Goal: Task Accomplishment & Management: Use online tool/utility

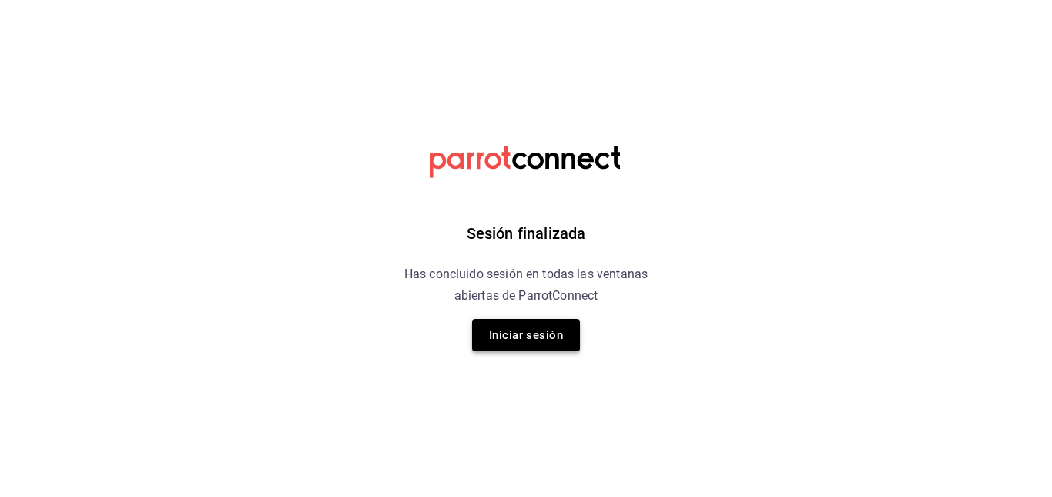
click at [525, 343] on button "Iniciar sesión" at bounding box center [526, 335] width 108 height 32
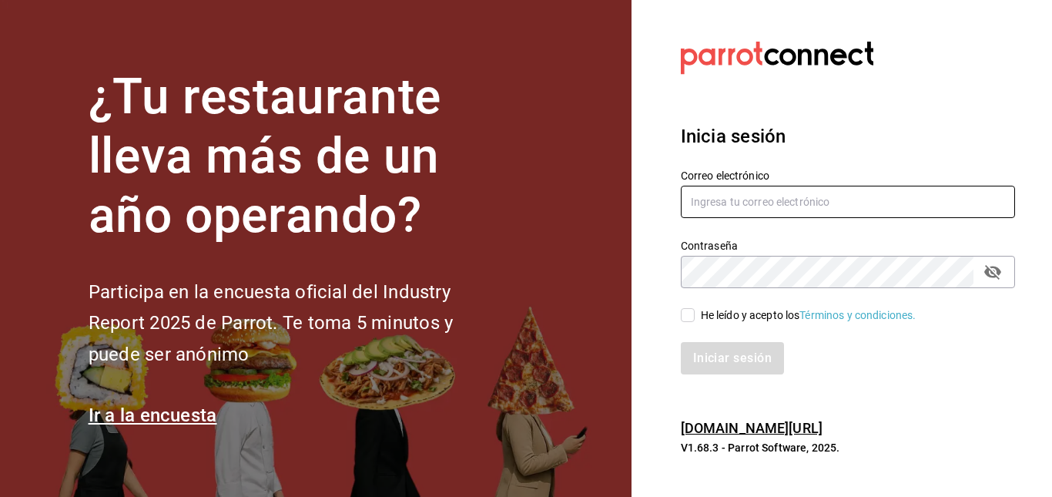
type input "facturaswrmx@gmail.com"
click at [689, 307] on label "He leído y acepto los Términos y condiciones." at bounding box center [799, 315] width 236 height 16
click at [689, 308] on input "He leído y acepto los Términos y condiciones." at bounding box center [688, 315] width 14 height 14
checkbox input "true"
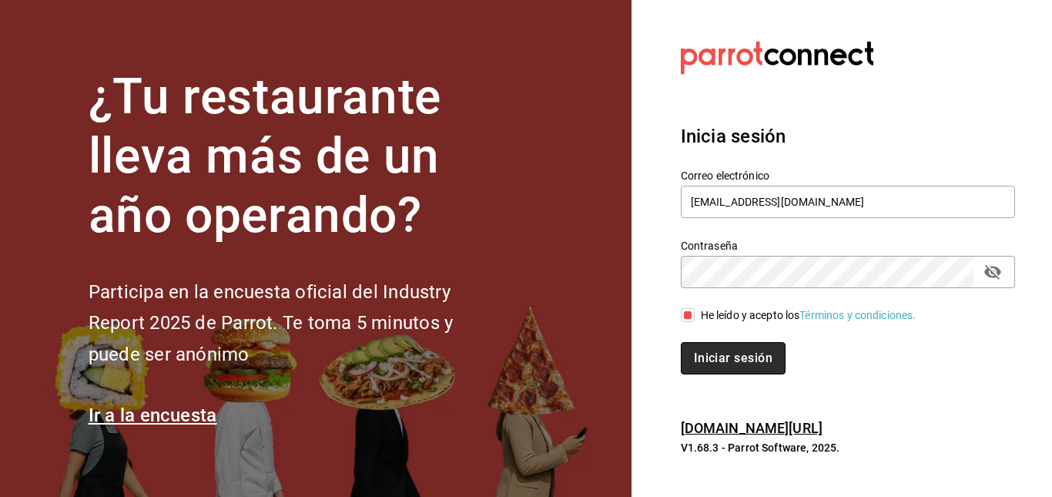
click at [735, 352] on button "Iniciar sesión" at bounding box center [733, 358] width 105 height 32
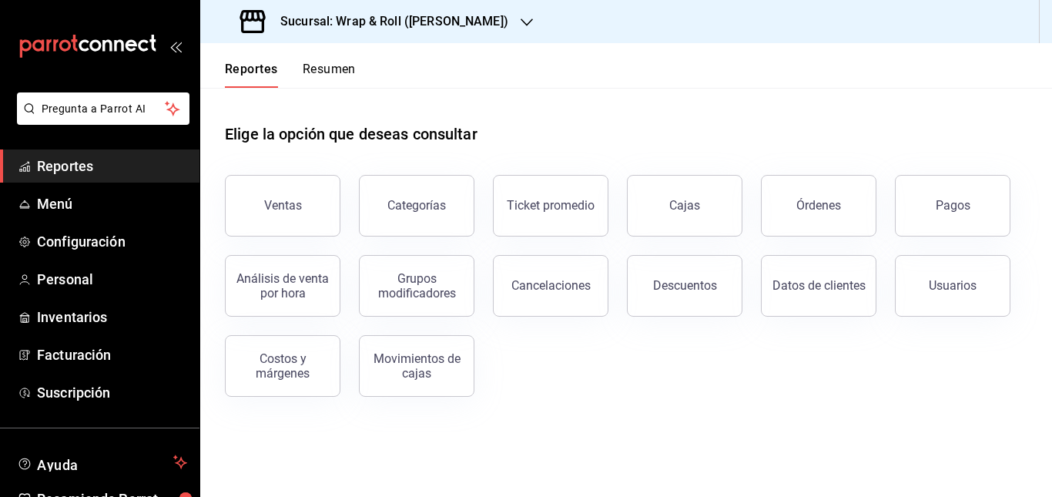
click at [473, 11] on div "Sucursal: Wrap & Roll ([PERSON_NAME])" at bounding box center [376, 21] width 327 height 43
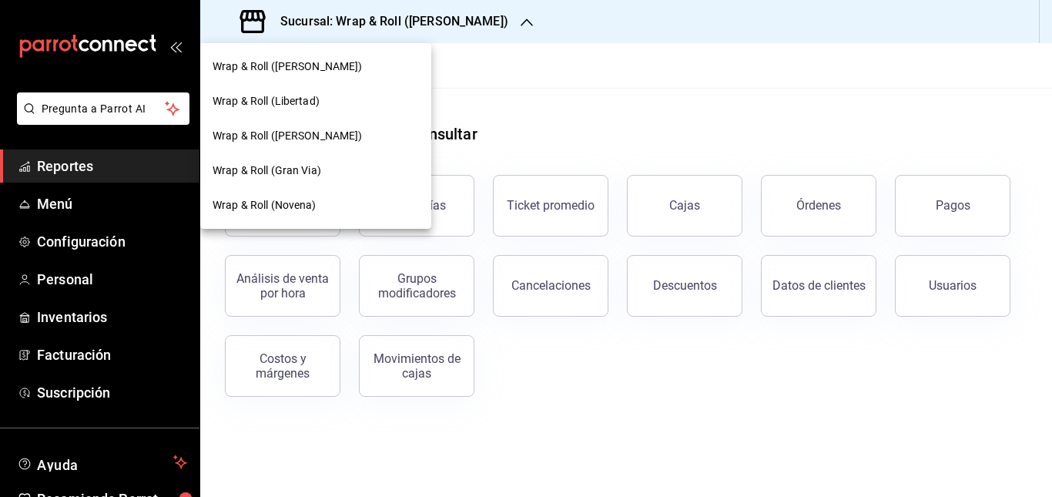
click at [360, 131] on div "Wrap & Roll ([PERSON_NAME])" at bounding box center [316, 136] width 206 height 16
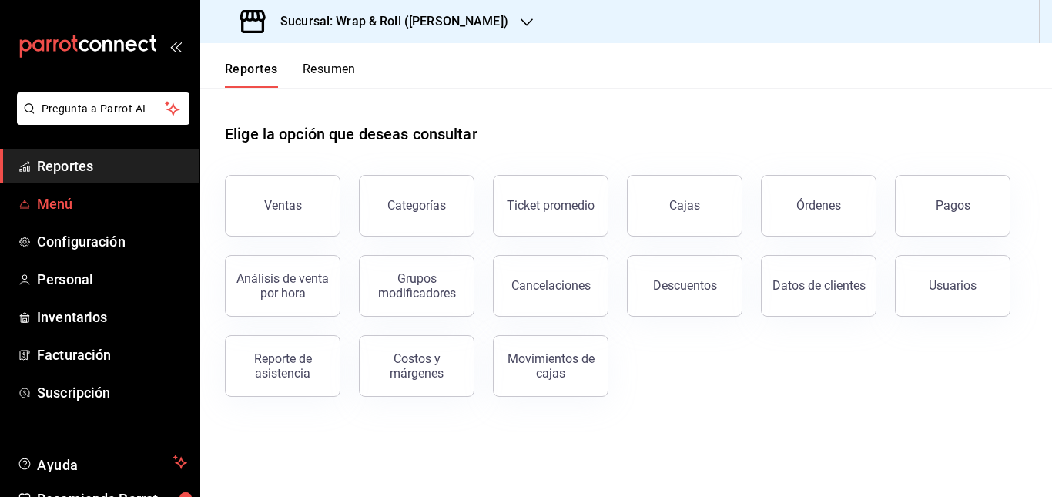
click at [51, 191] on link "Menú" at bounding box center [99, 203] width 199 height 33
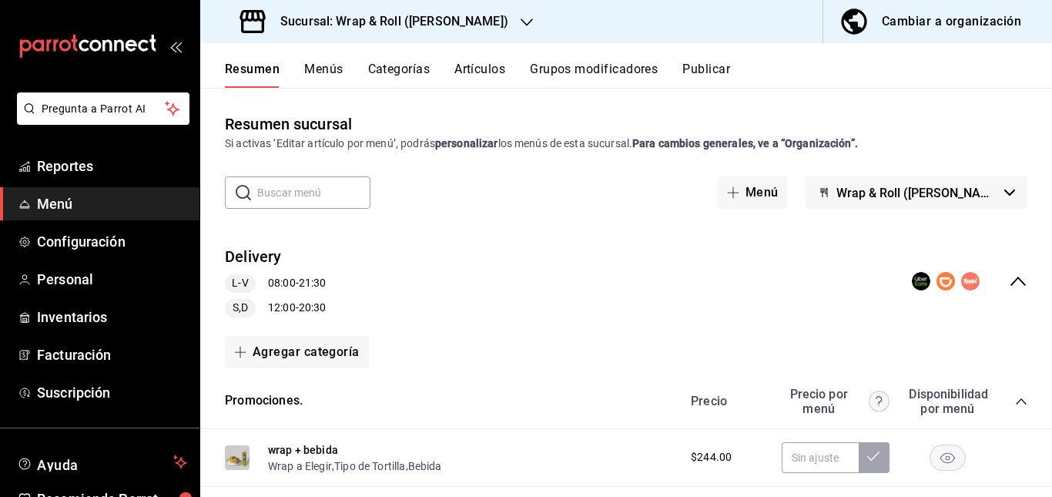
click at [440, 273] on div "Delivery L-V 08:00 - 21:30 S,D 12:00 - 20:30" at bounding box center [626, 281] width 852 height 96
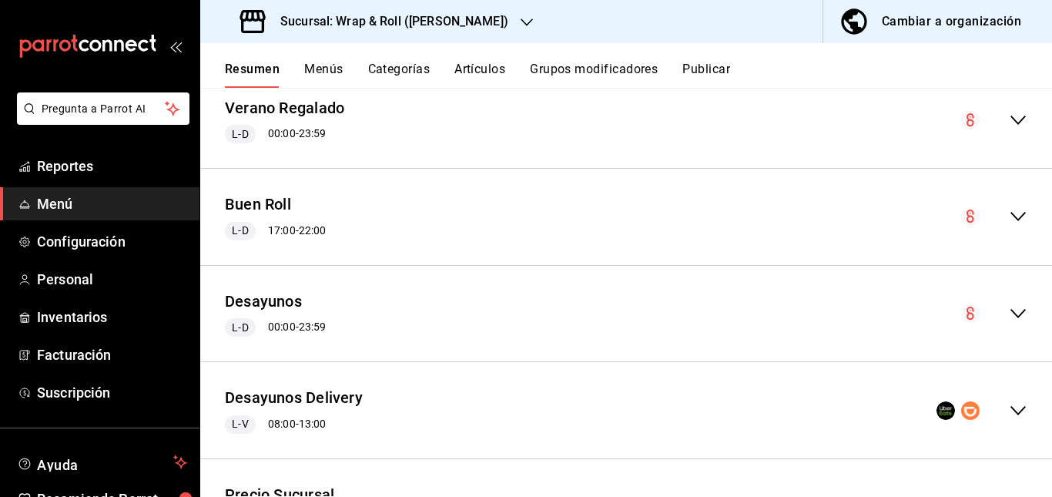
scroll to position [361, 0]
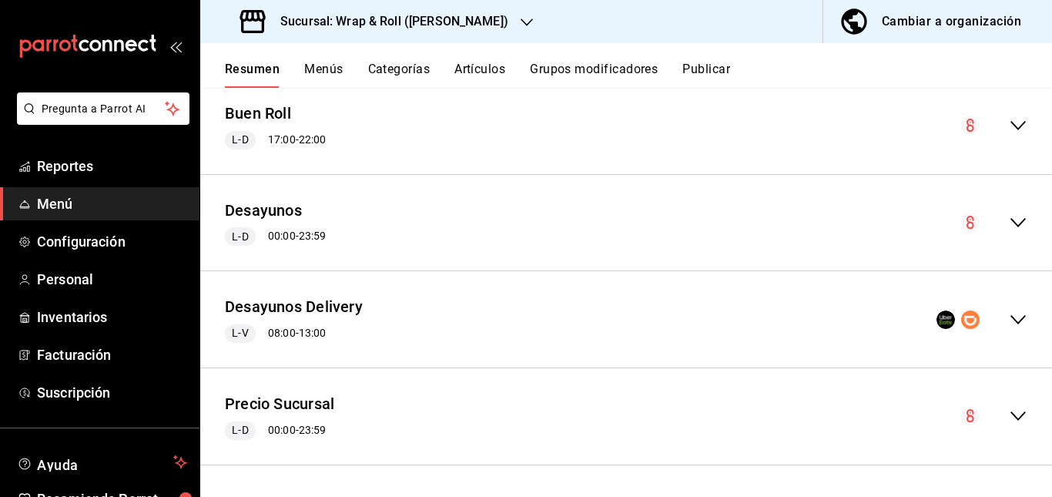
click at [406, 310] on div "Desayunos Delivery L-V 08:00 - 13:00" at bounding box center [626, 319] width 852 height 72
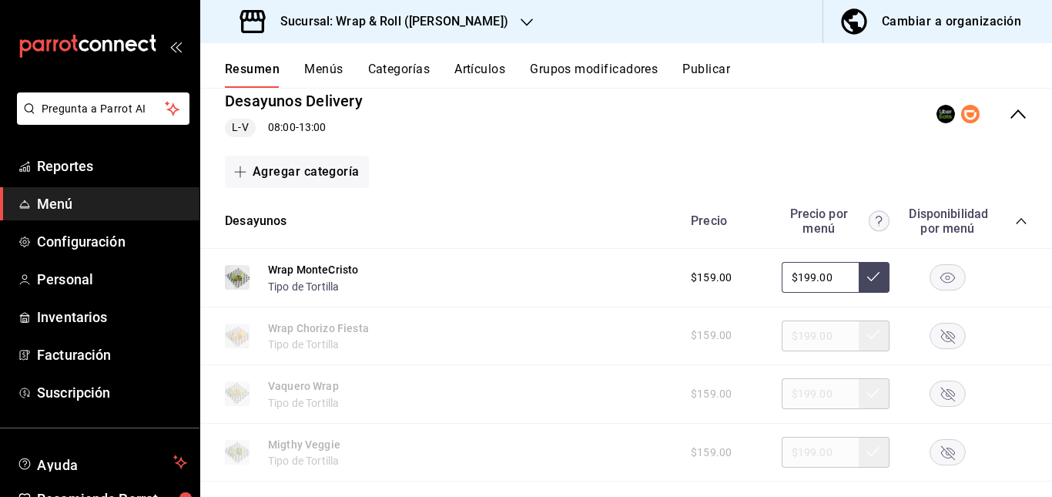
scroll to position [615, 0]
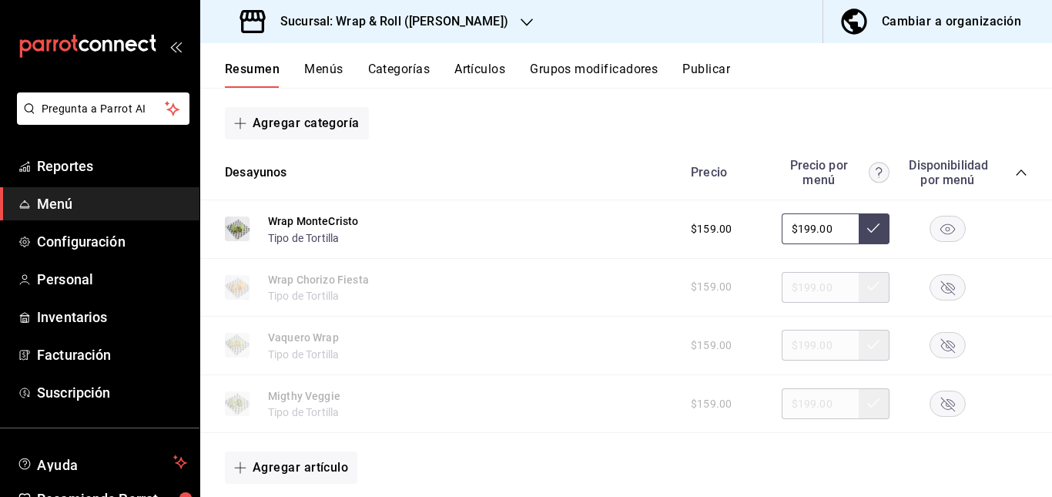
click at [940, 231] on rect "button" at bounding box center [947, 228] width 35 height 25
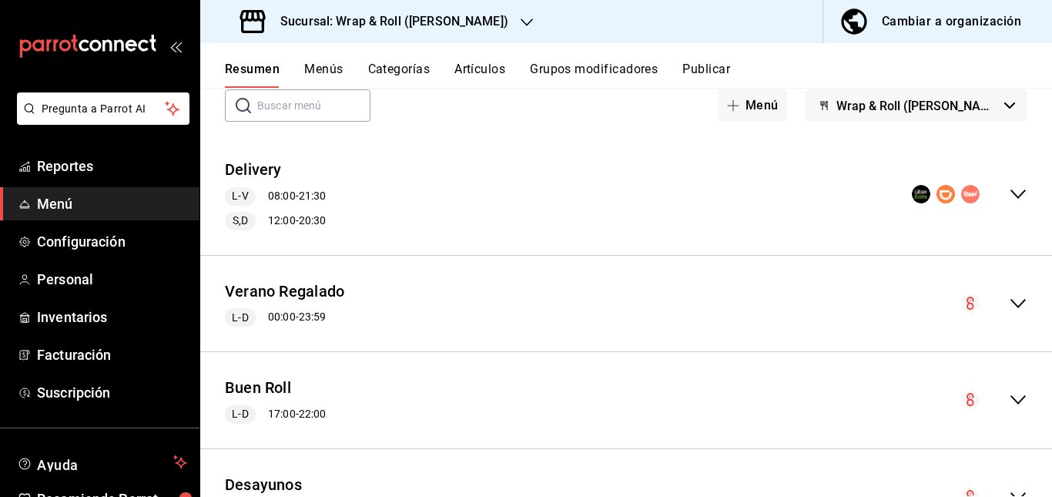
scroll to position [81, 0]
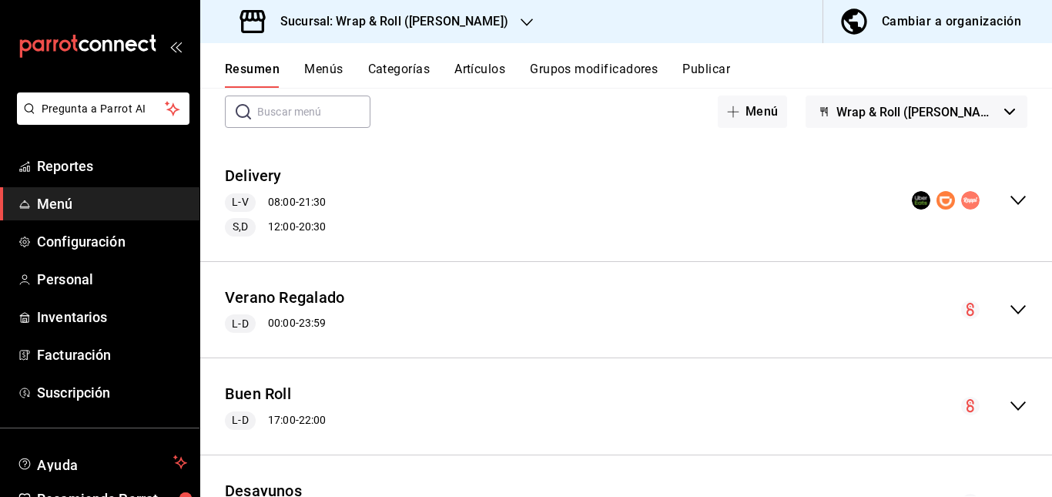
click at [466, 218] on div "Delivery L-V 08:00 - 21:30 S,D 12:00 - 20:30" at bounding box center [626, 200] width 852 height 96
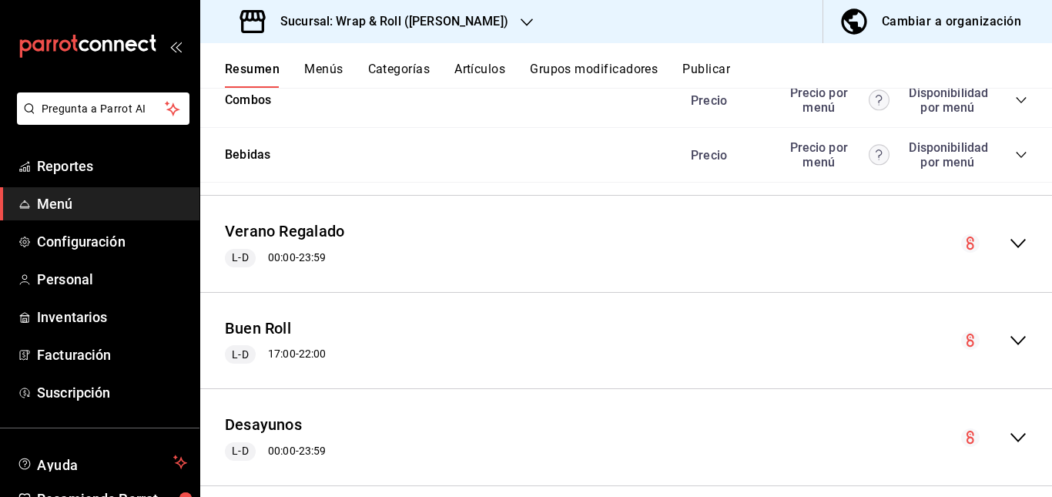
scroll to position [1409, 0]
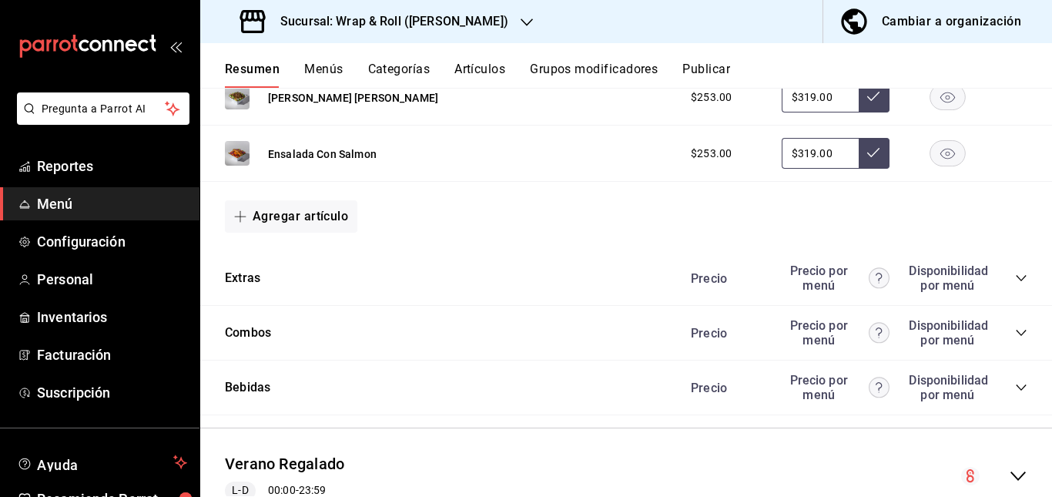
scroll to position [1337, 0]
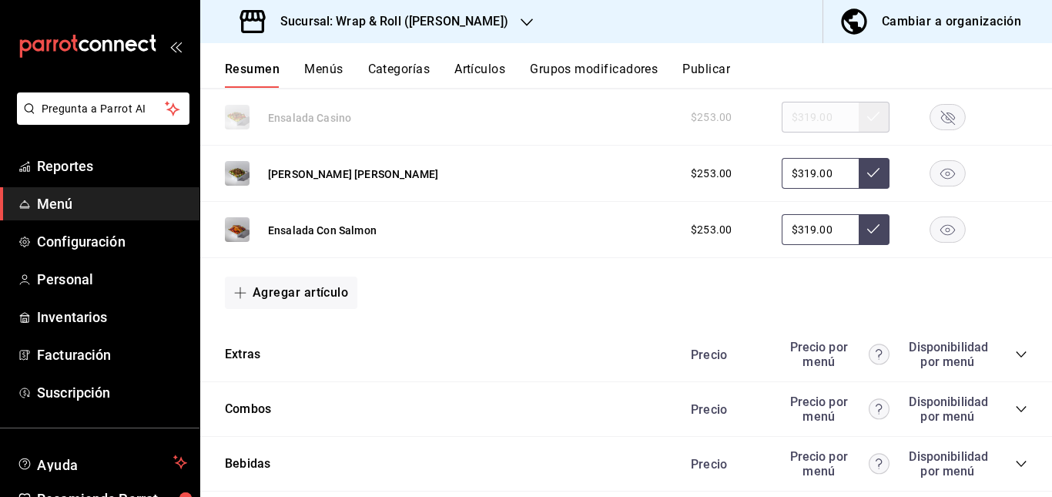
click at [941, 125] on icon "button" at bounding box center [948, 118] width 14 height 14
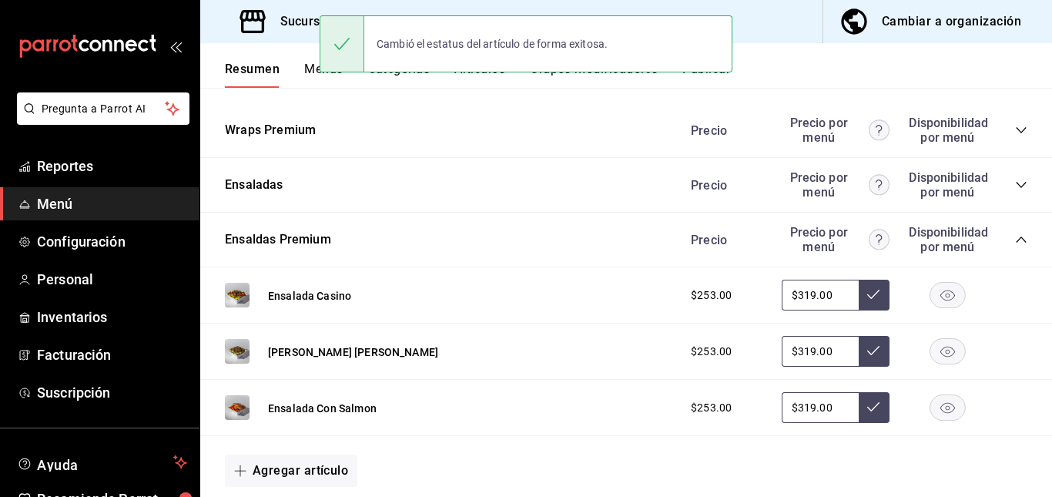
scroll to position [1160, 0]
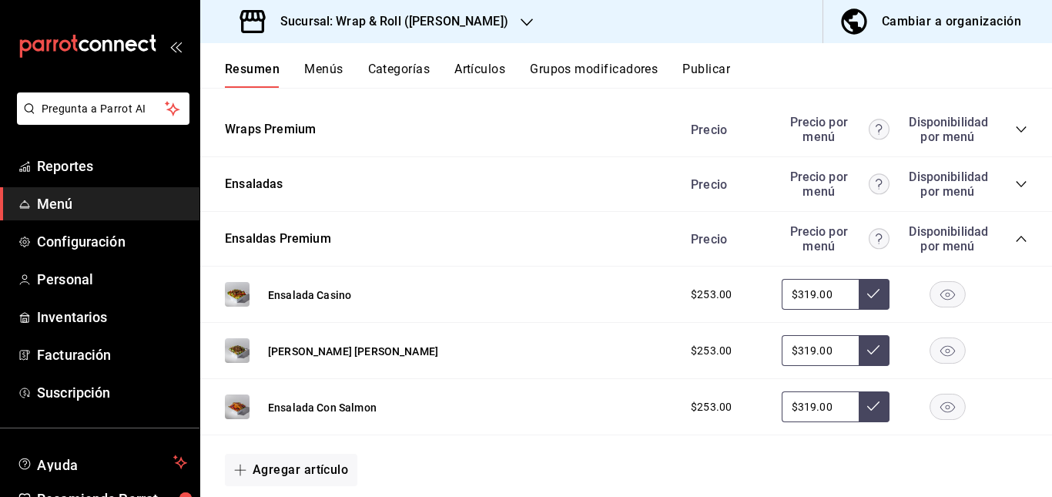
click at [1016, 132] on icon "collapse-category-row" at bounding box center [1021, 129] width 10 height 6
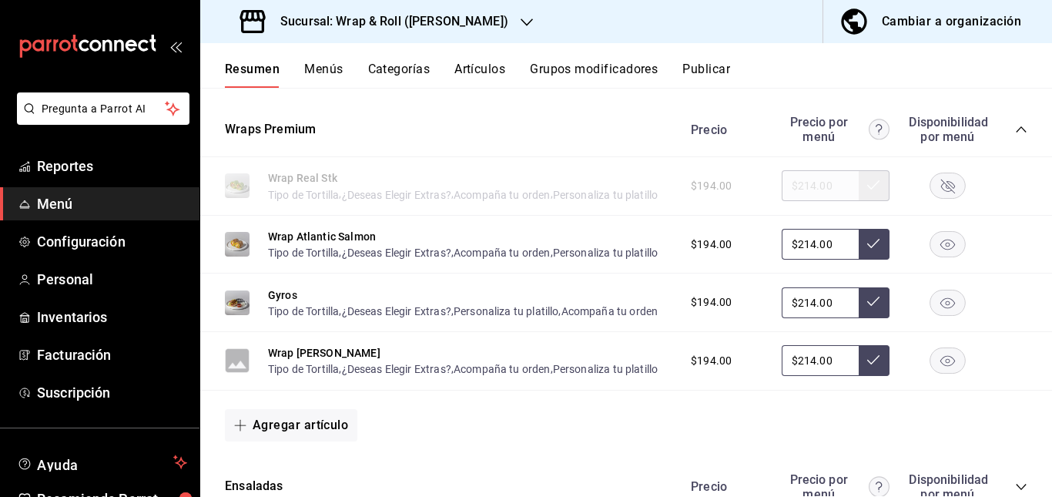
click at [941, 193] on icon "button" at bounding box center [948, 186] width 14 height 14
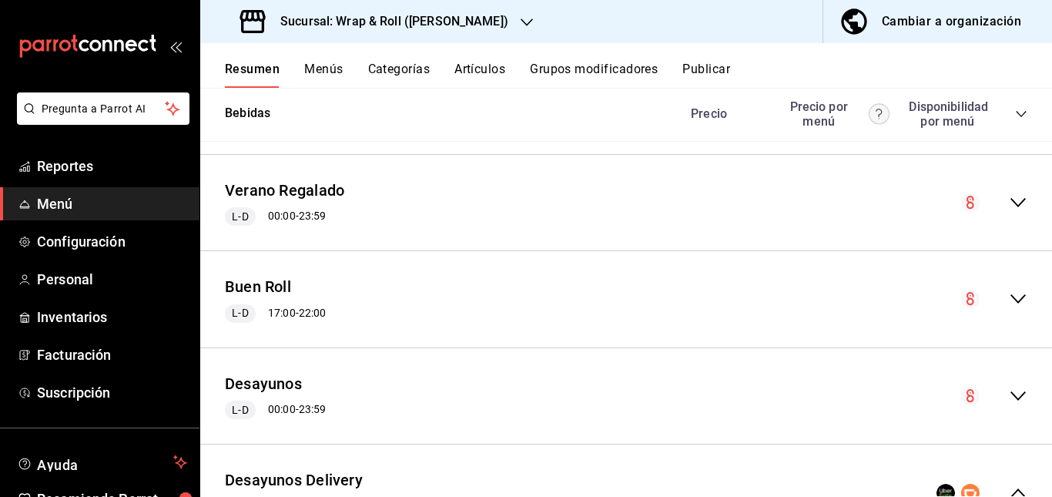
scroll to position [1999, 0]
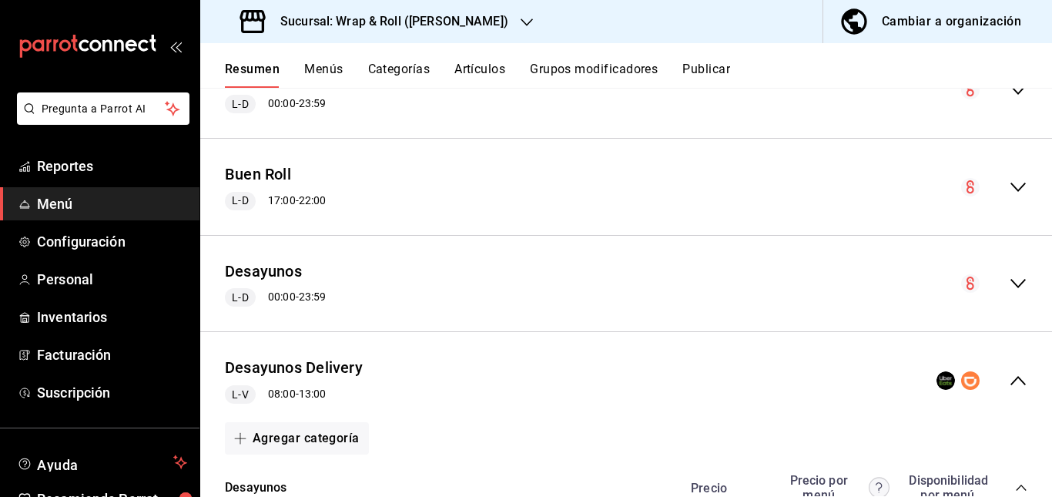
scroll to position [3244, 0]
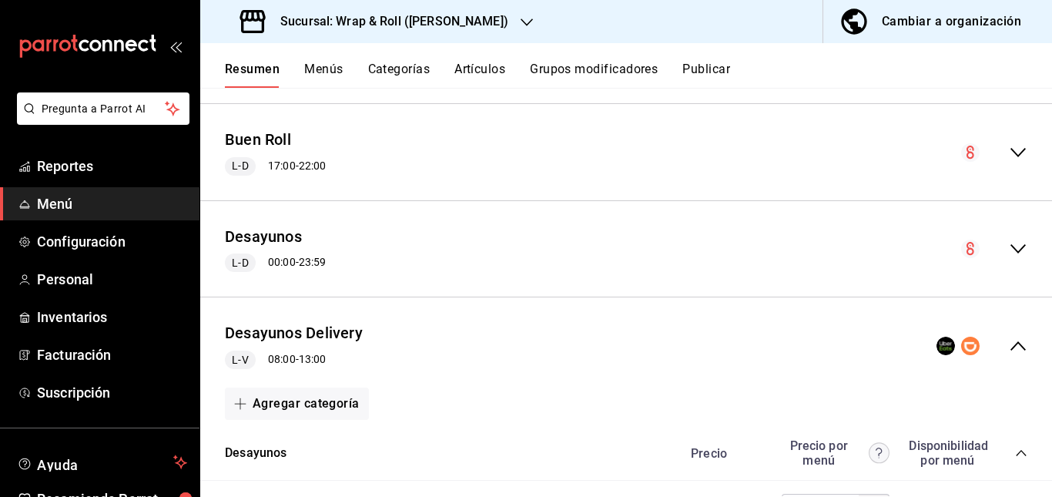
scroll to position [3643, 0]
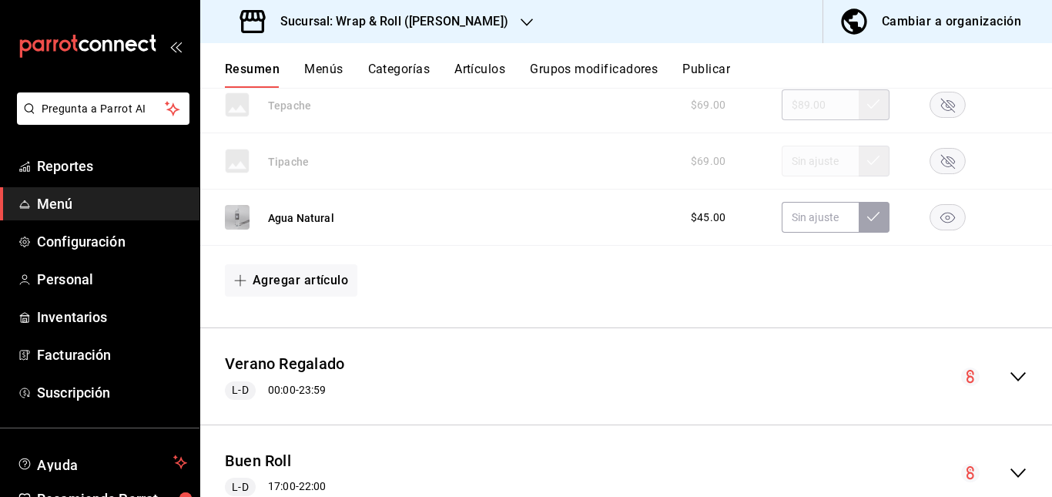
scroll to position [3671, 0]
click at [936, 61] on rect "button" at bounding box center [947, 47] width 35 height 25
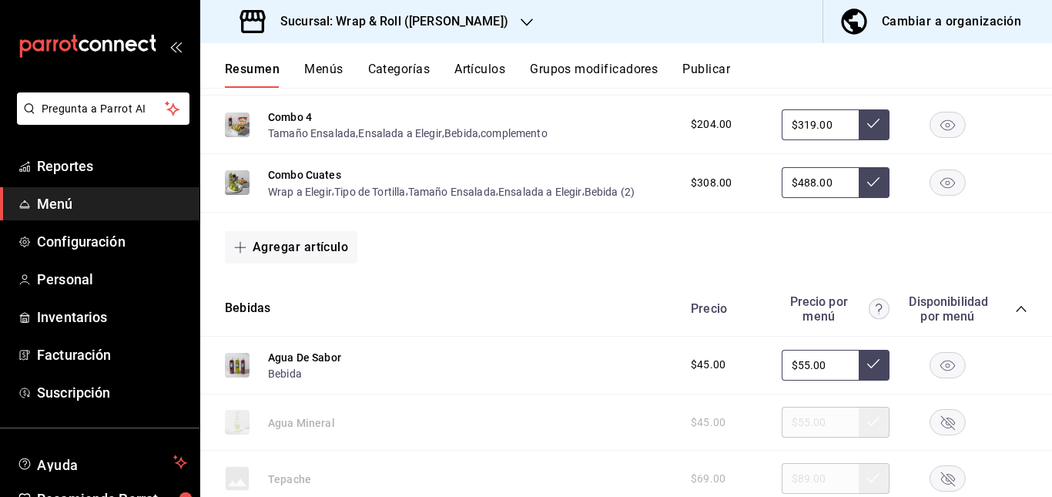
scroll to position [3290, 0]
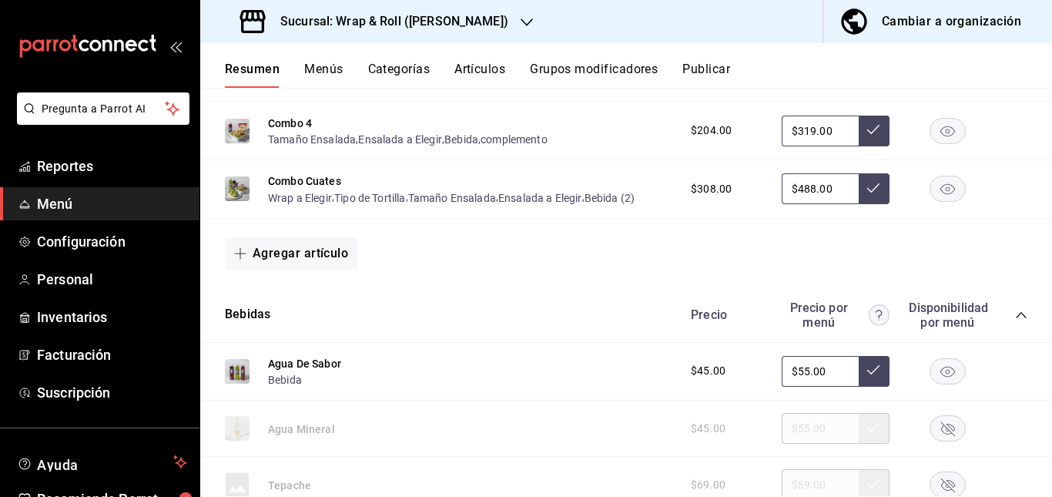
click at [481, 66] on button "Artículos" at bounding box center [479, 75] width 51 height 26
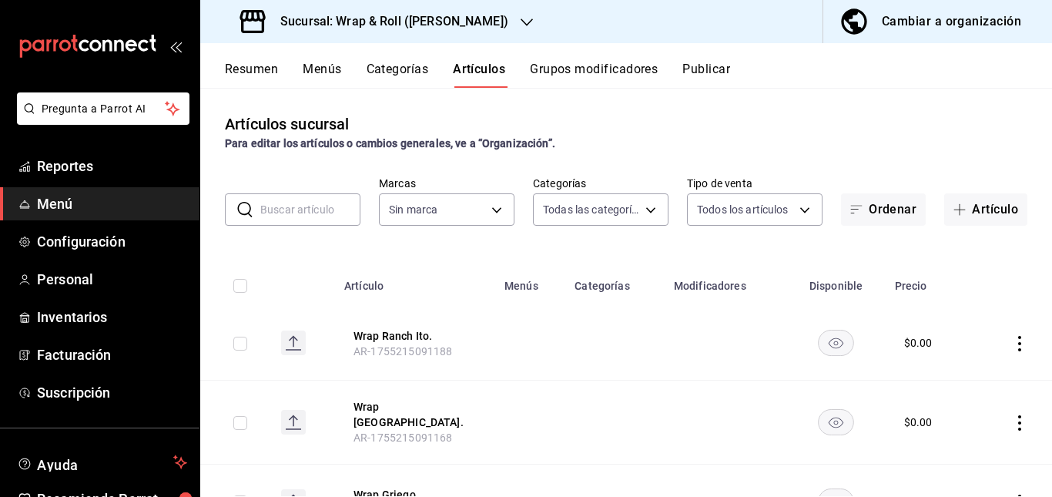
type input "0cffcaa9-173e-47a8-938b-dca6a1bc21d4,b2760ed9-b7b1-4897-8a9f-c9dd110c8266,67b79…"
type input "7d263f60-237b-4a5e-827c-684bea1a4647"
click at [299, 216] on input "text" at bounding box center [310, 209] width 100 height 31
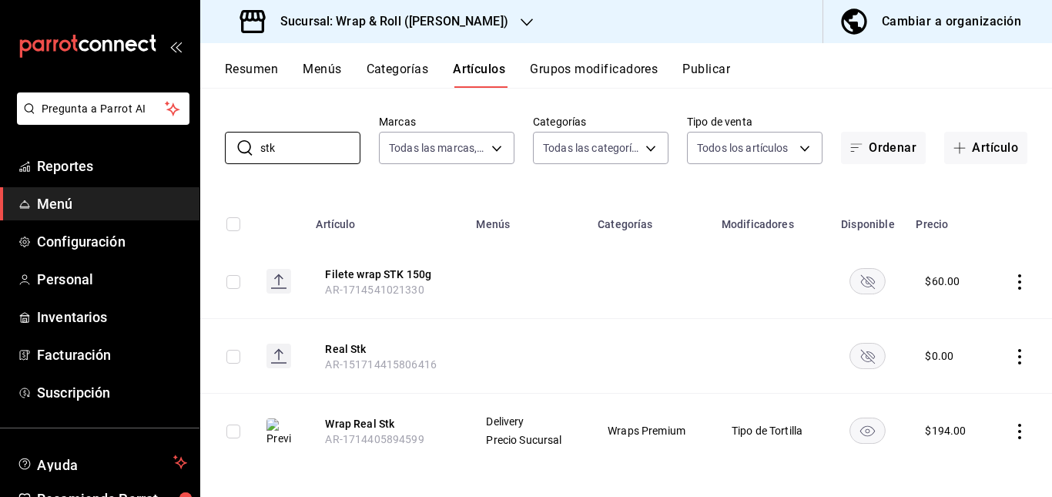
scroll to position [70, 0]
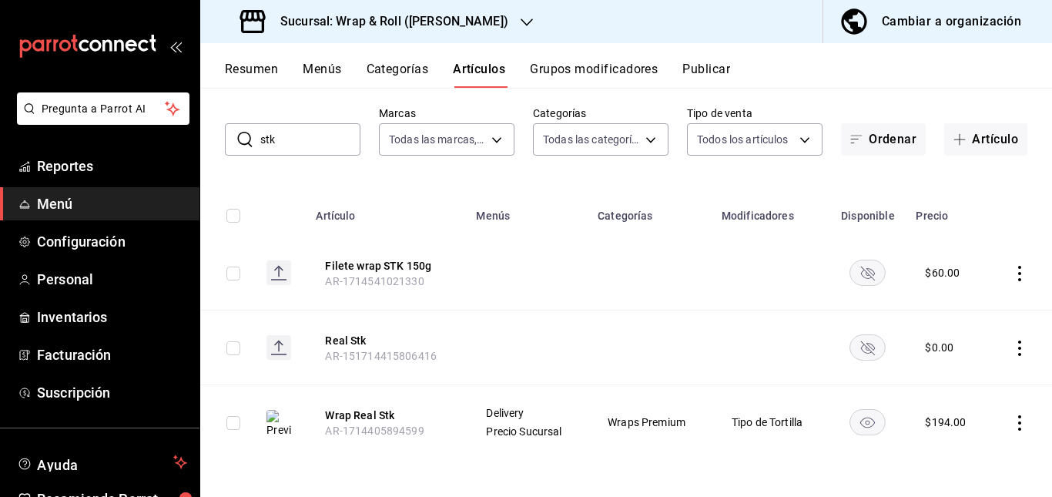
click at [861, 274] on icon "availability-product" at bounding box center [868, 273] width 14 height 14
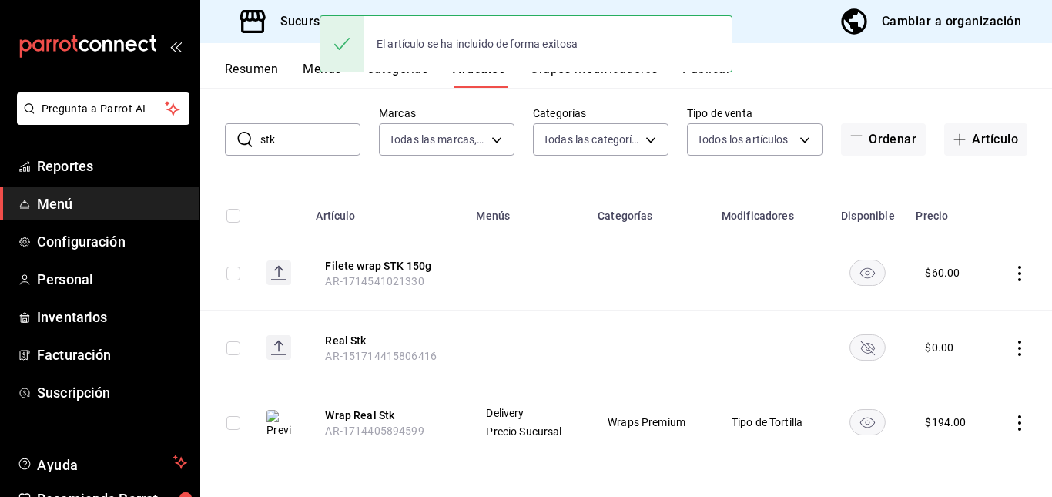
click at [857, 350] on rect "availability-product" at bounding box center [867, 346] width 35 height 25
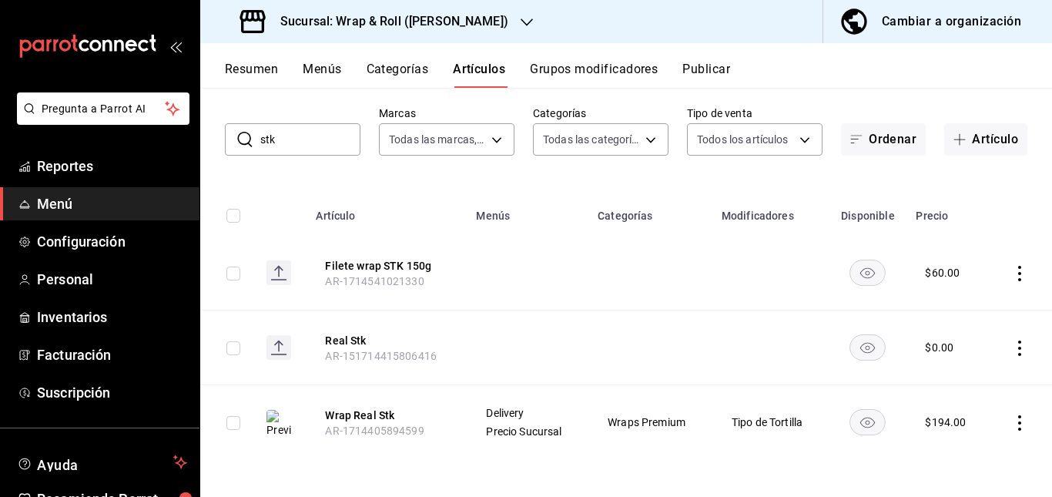
click at [325, 141] on input "stk" at bounding box center [310, 139] width 100 height 31
type input "s"
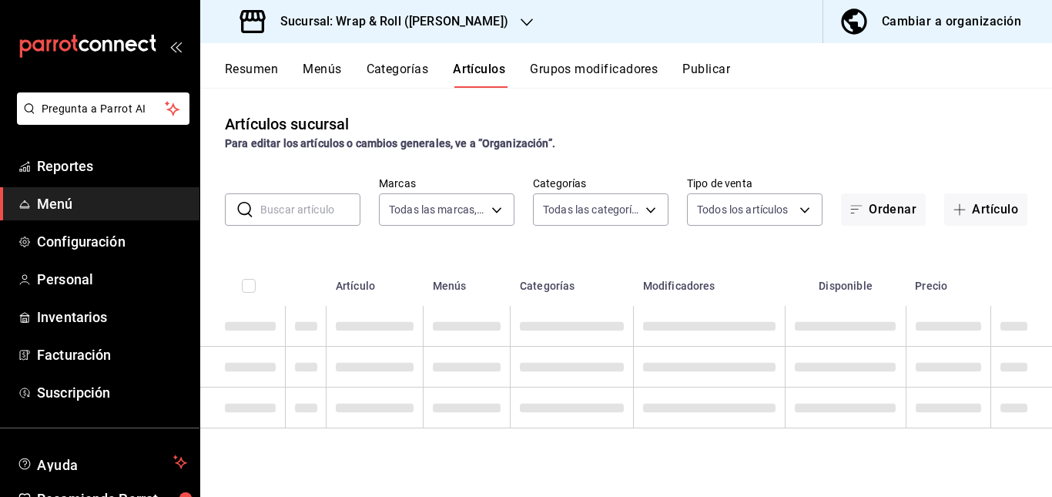
scroll to position [0, 0]
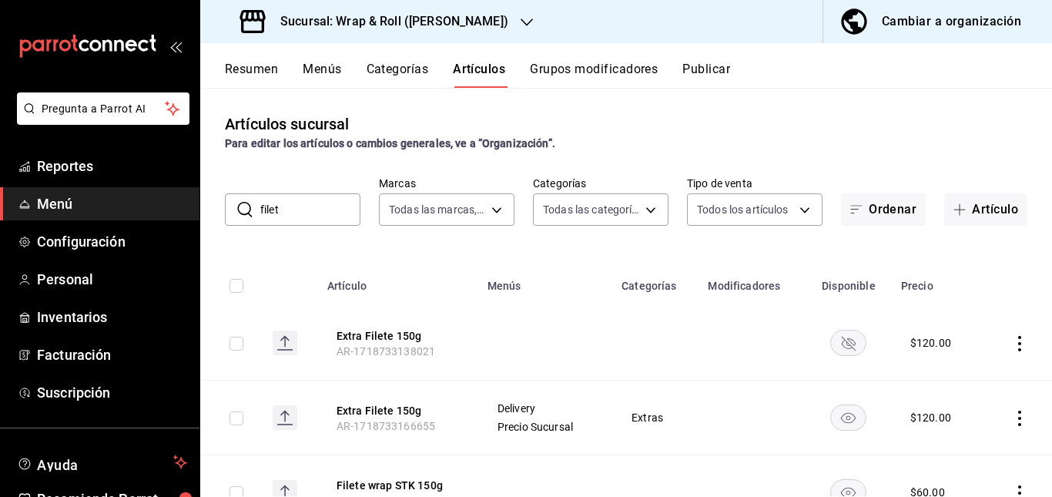
click at [606, 300] on th "Menús" at bounding box center [545, 280] width 134 height 49
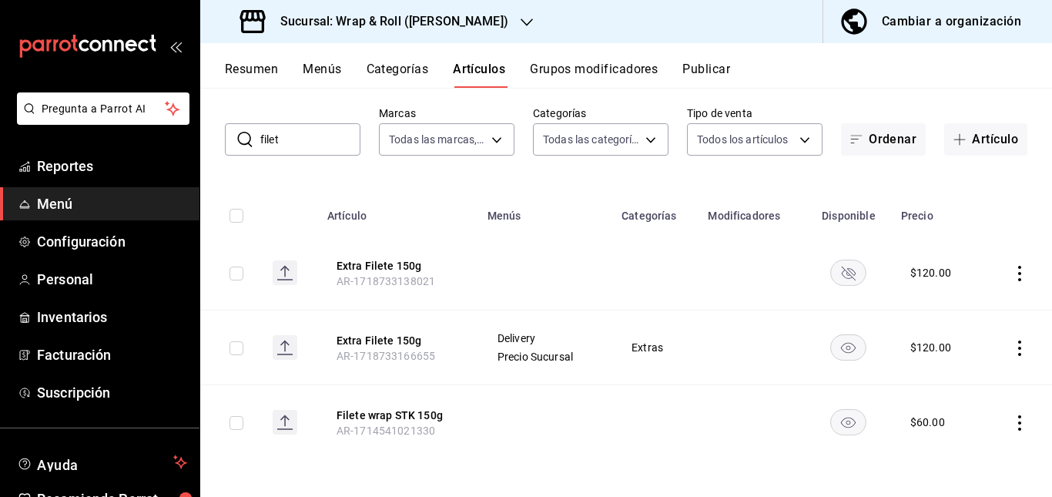
click at [831, 268] on rect "availability-product" at bounding box center [848, 272] width 35 height 25
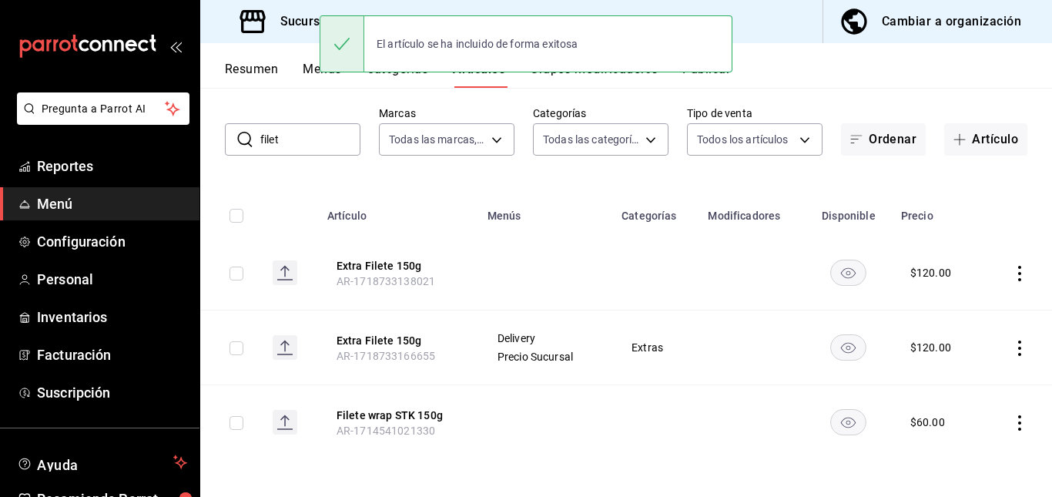
click at [290, 144] on input "filet" at bounding box center [310, 139] width 100 height 31
type input "f"
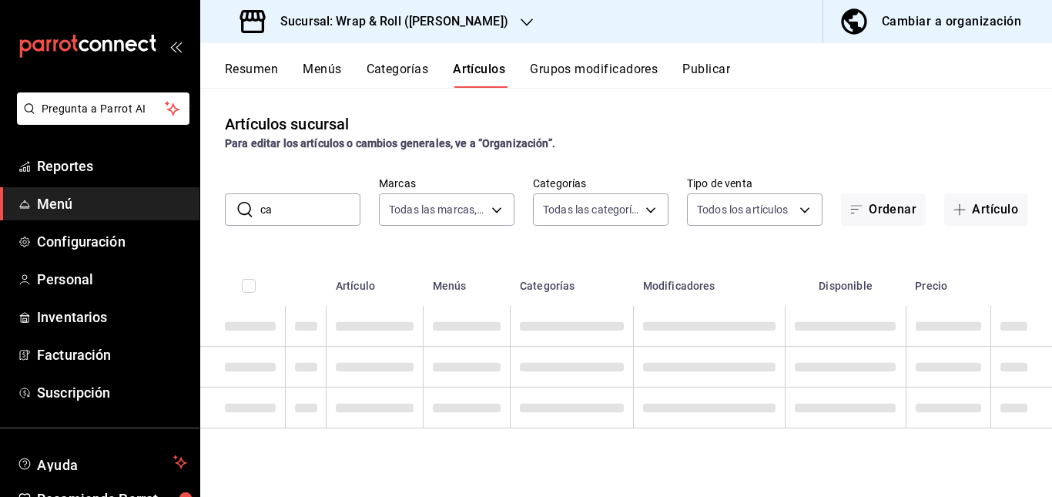
type input "c"
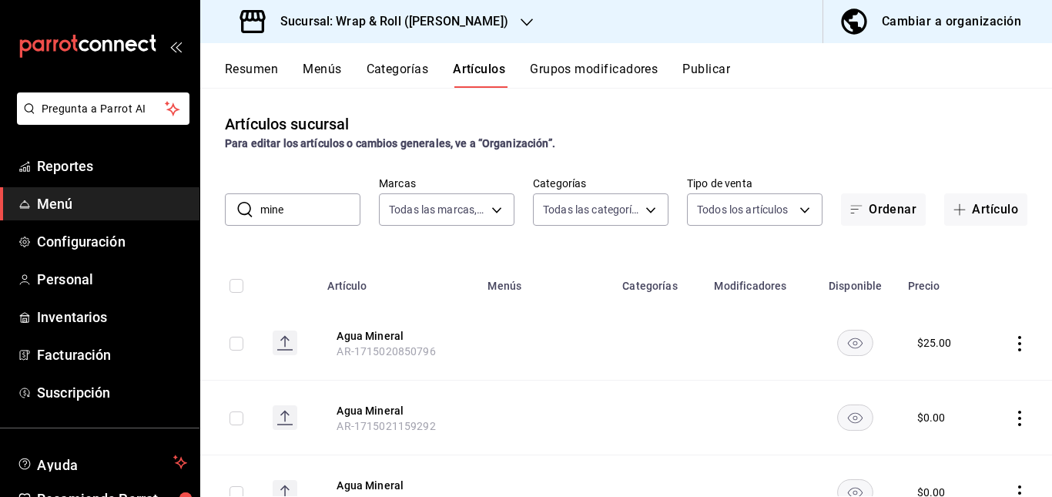
click at [527, 424] on td at bounding box center [545, 417] width 135 height 75
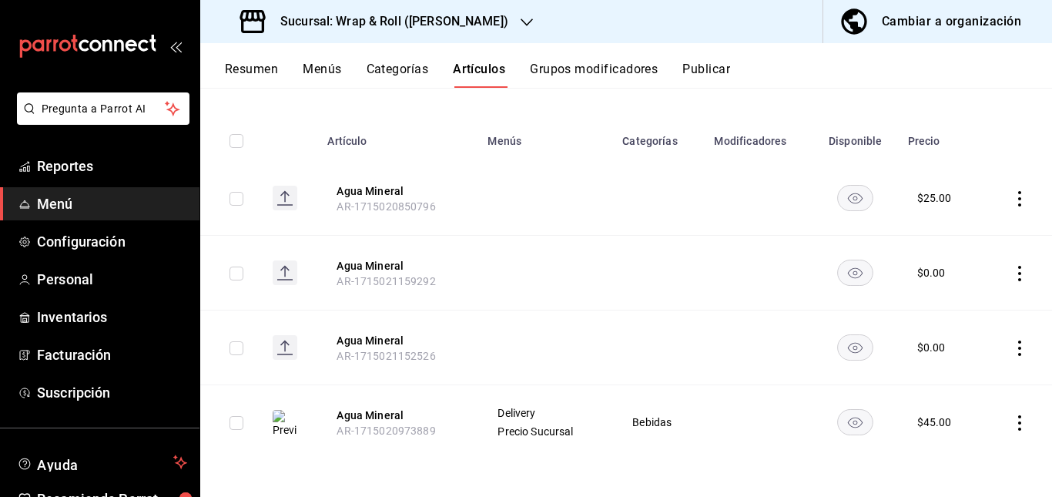
click at [843, 196] on rect "availability-product" at bounding box center [855, 197] width 35 height 25
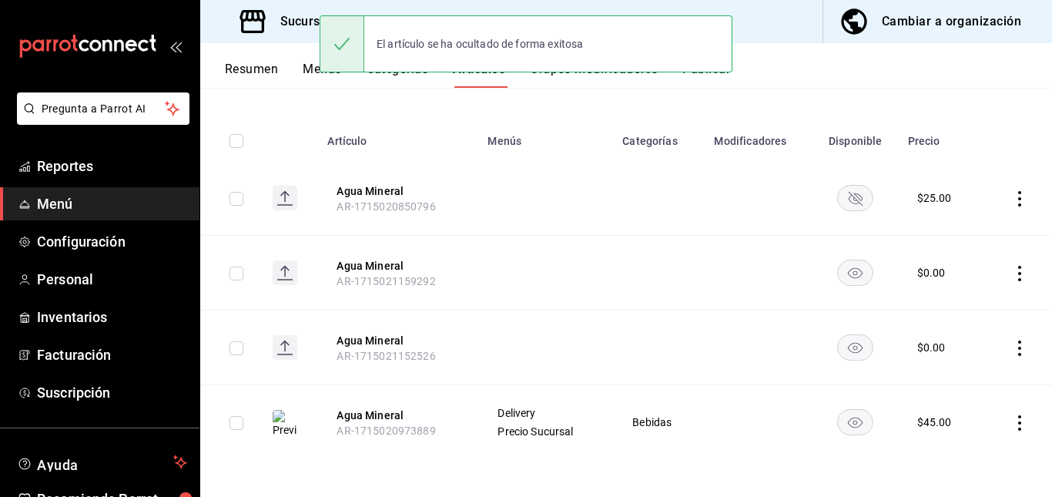
drag, startPoint x: 846, startPoint y: 271, endPoint x: 845, endPoint y: 358, distance: 87.0
click at [845, 358] on tbody "Agua Mineral AR-1715020850796 $ 25.00 Agua Mineral AR-1715021159292 $ 0.00 Agua…" at bounding box center [626, 310] width 852 height 298
click at [849, 334] on rect "availability-product" at bounding box center [855, 346] width 35 height 25
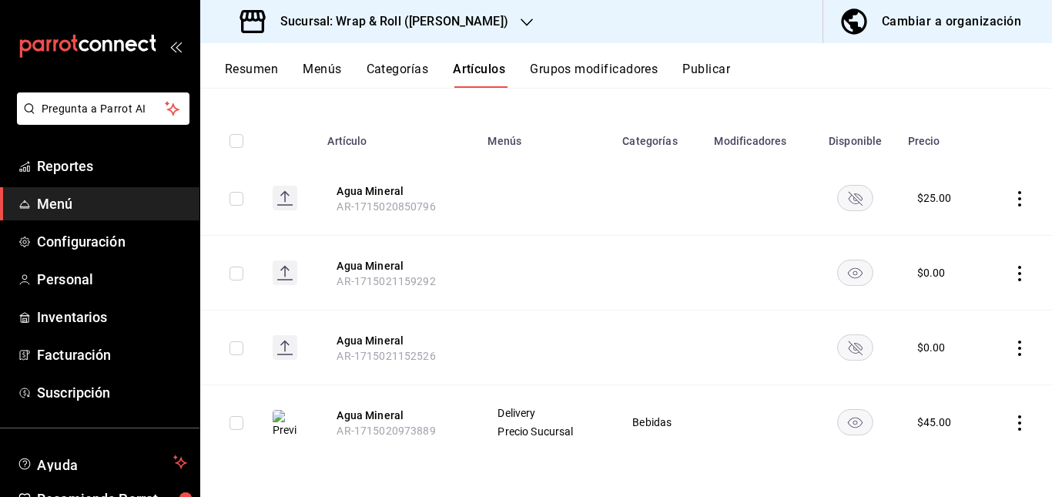
click at [841, 271] on rect "availability-product" at bounding box center [855, 272] width 35 height 25
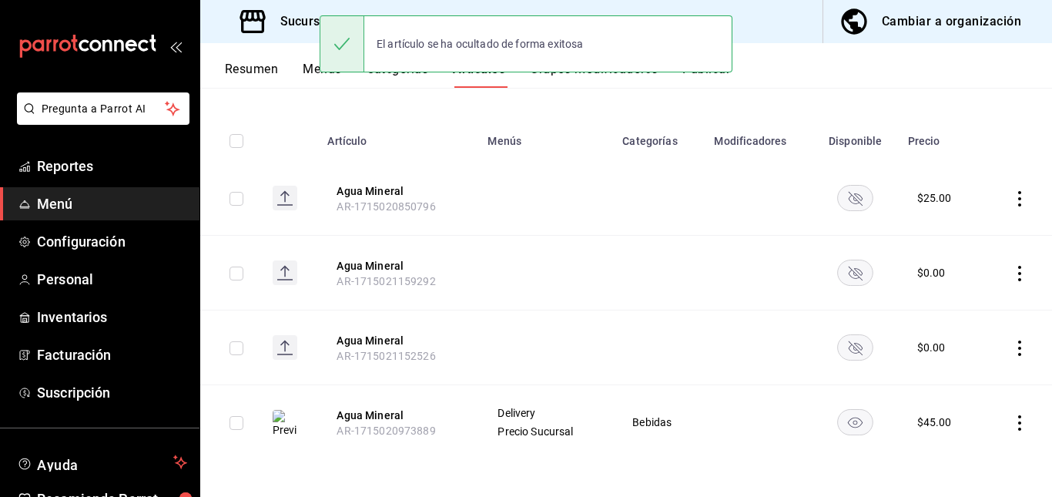
scroll to position [0, 0]
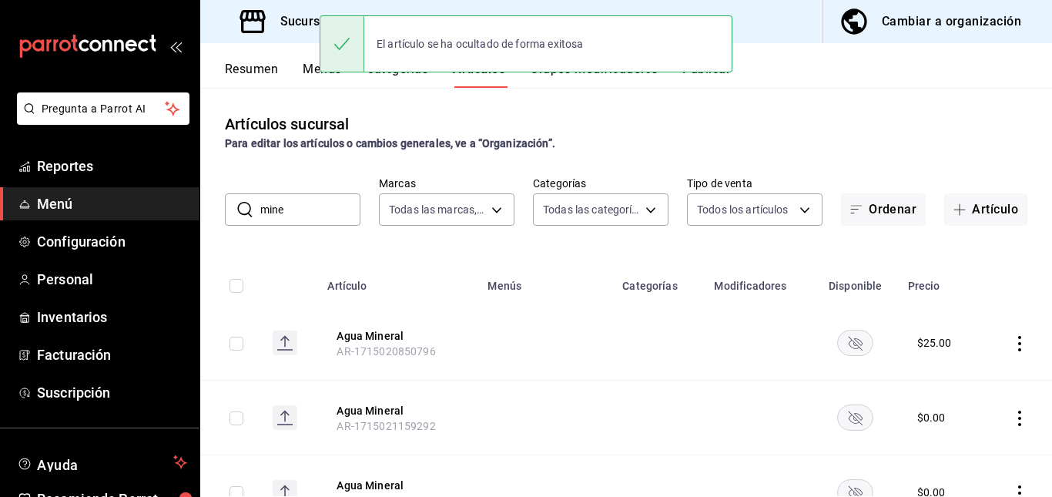
click at [301, 205] on input "mine" at bounding box center [310, 209] width 100 height 31
type input "m"
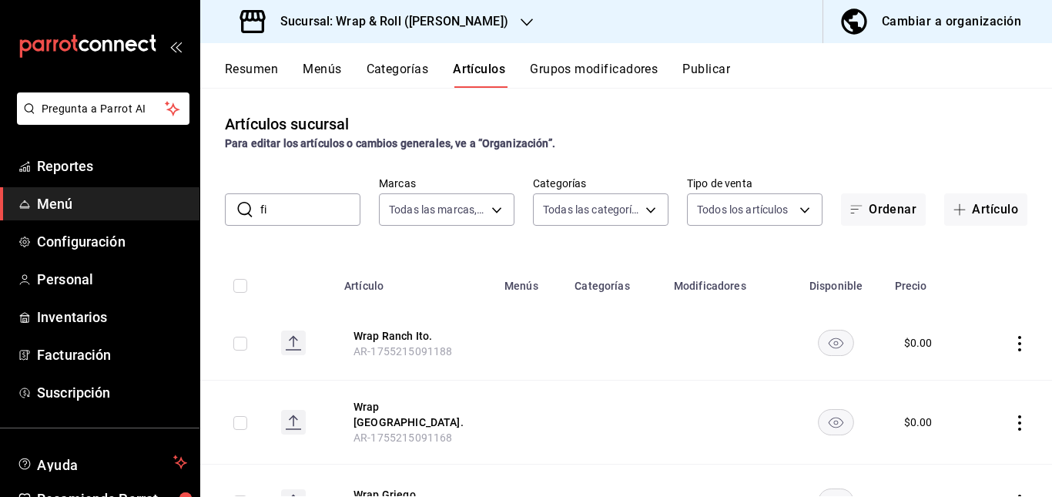
type input "f"
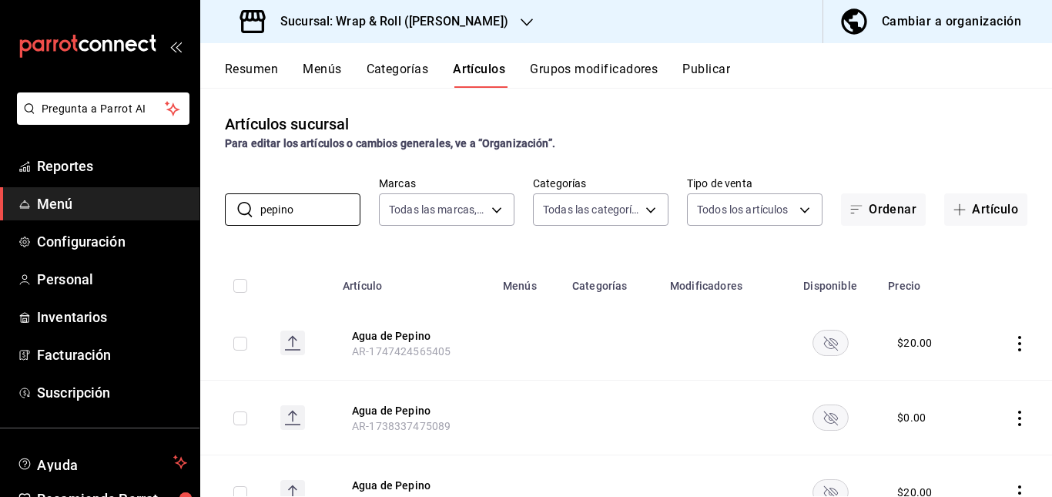
type input "pepino"
click at [522, 410] on td at bounding box center [528, 417] width 69 height 75
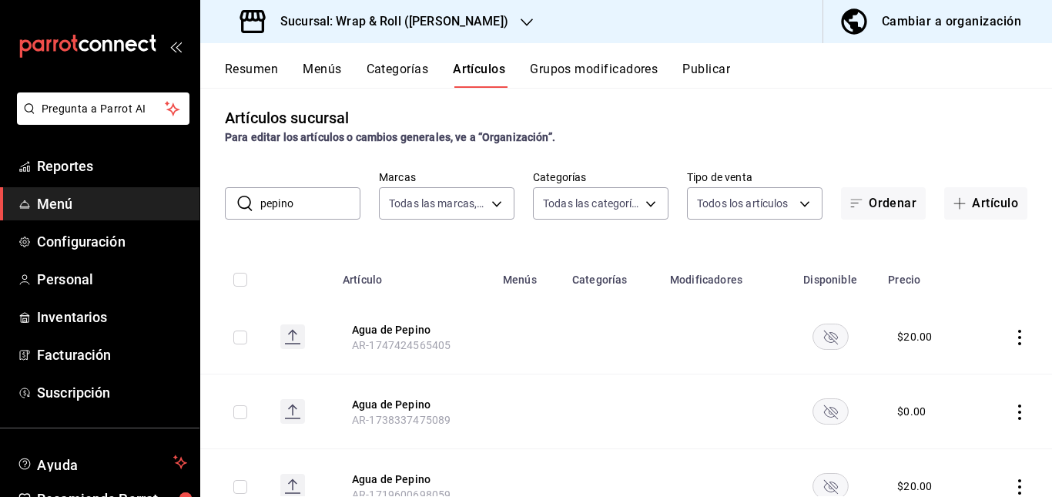
scroll to position [5, 0]
click at [703, 67] on button "Publicar" at bounding box center [706, 75] width 48 height 26
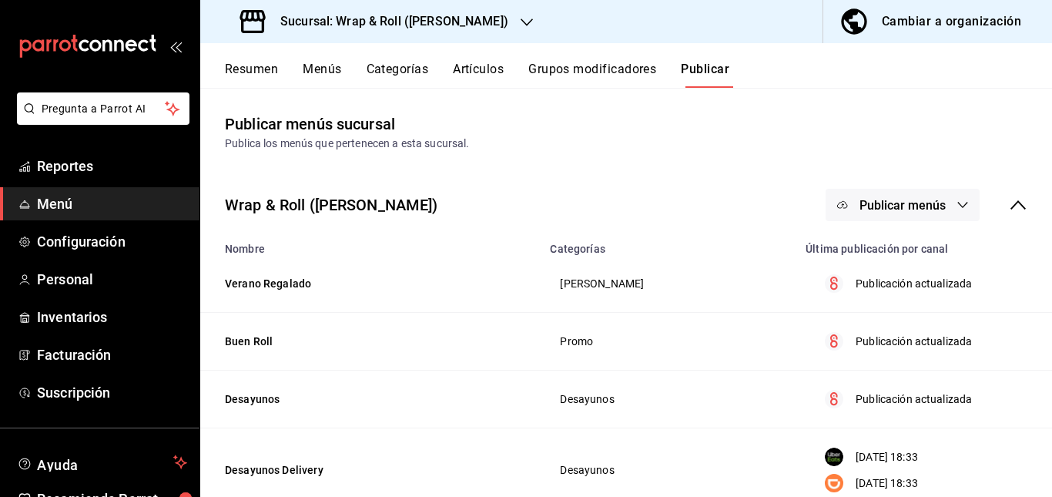
click at [874, 203] on span "Publicar menús" at bounding box center [902, 205] width 86 height 15
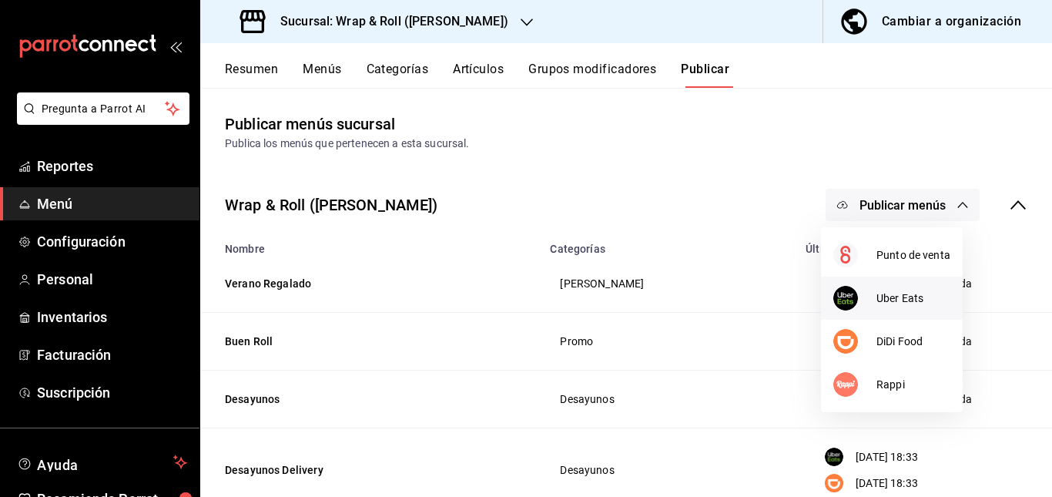
click at [869, 291] on div at bounding box center [854, 298] width 43 height 25
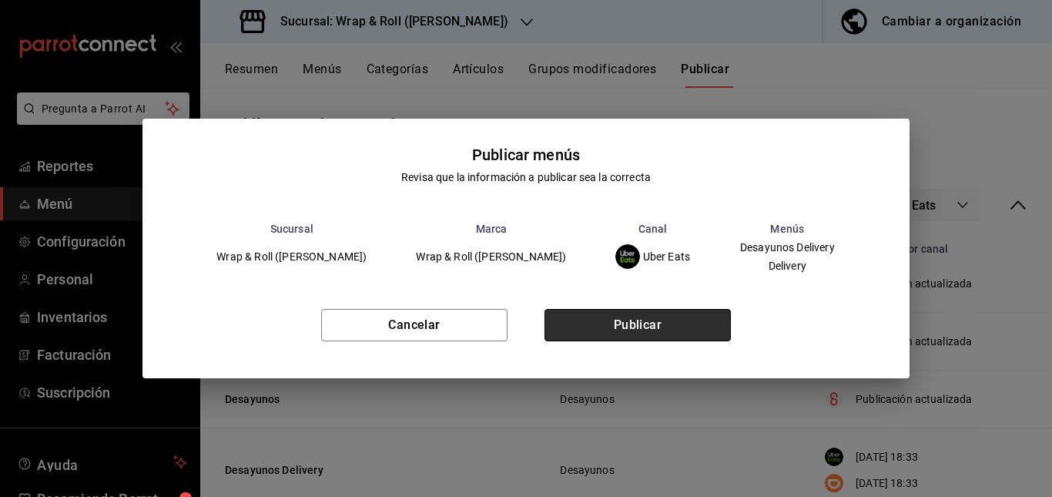
click at [672, 318] on button "Publicar" at bounding box center [637, 325] width 186 height 32
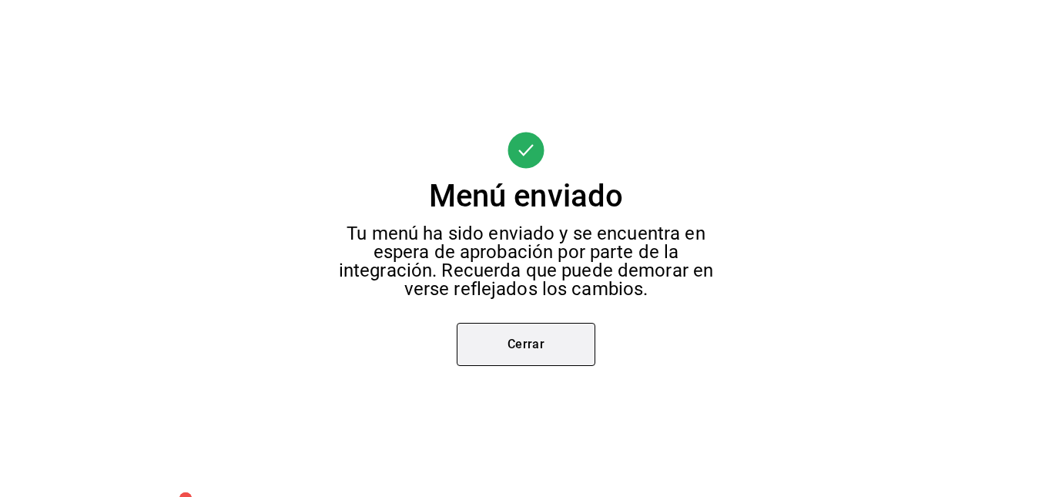
click at [543, 351] on button "Cerrar" at bounding box center [526, 344] width 139 height 43
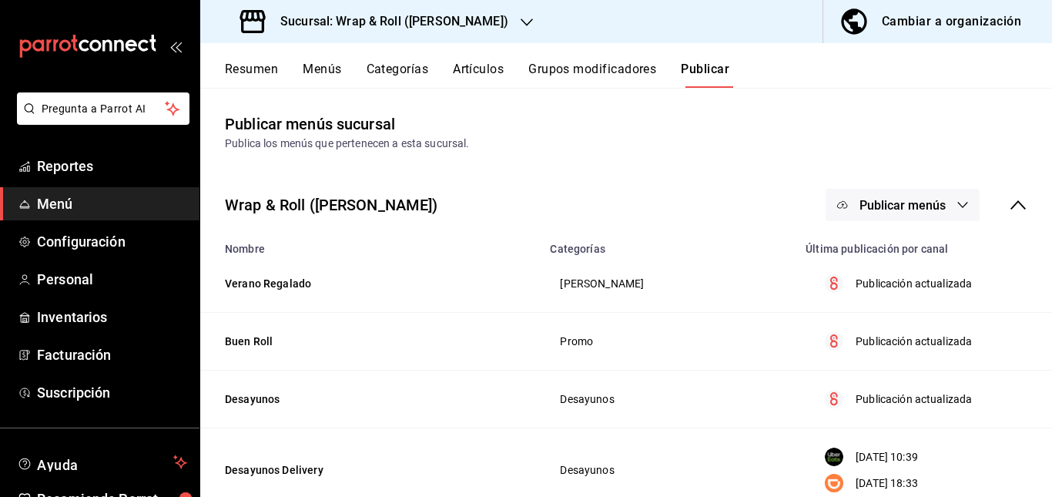
click at [923, 200] on span "Publicar menús" at bounding box center [902, 205] width 86 height 15
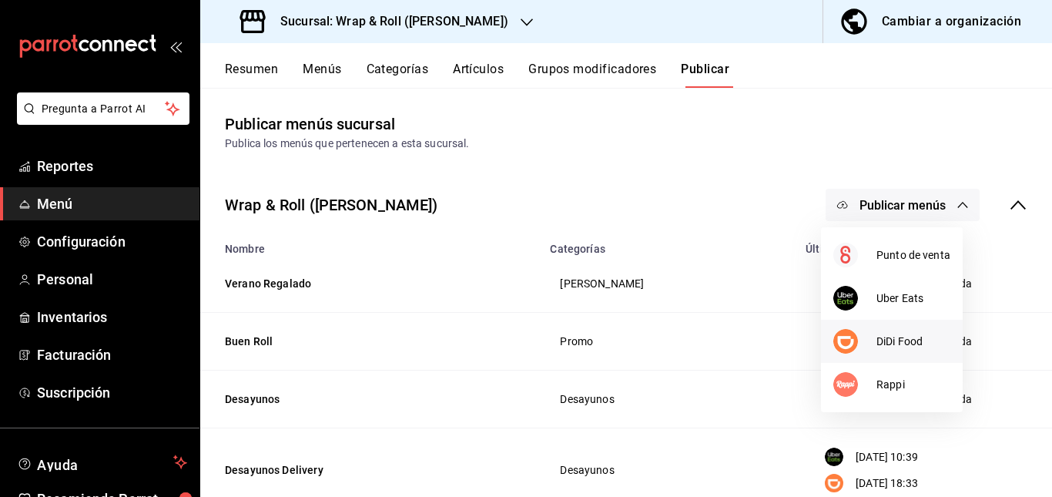
click at [885, 347] on span "DiDi Food" at bounding box center [913, 341] width 74 height 16
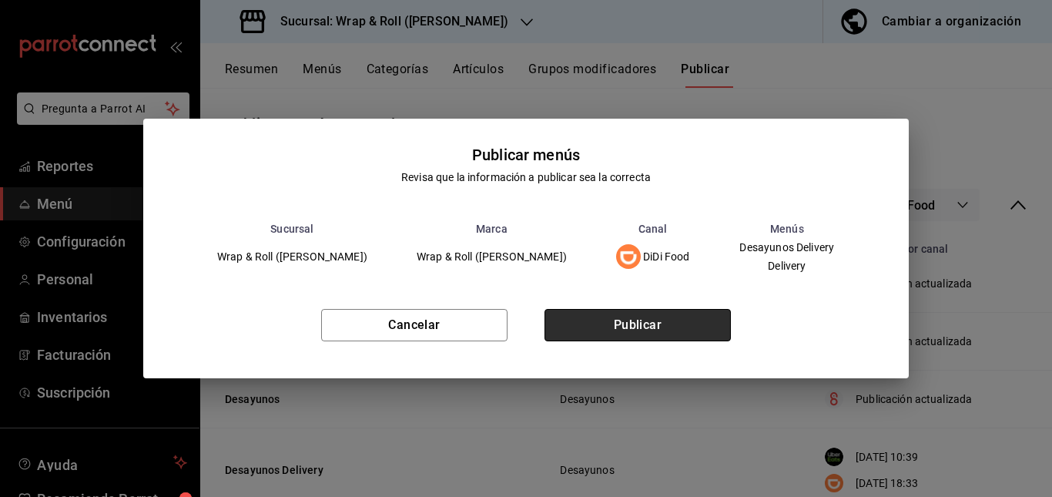
click at [674, 326] on button "Publicar" at bounding box center [637, 325] width 186 height 32
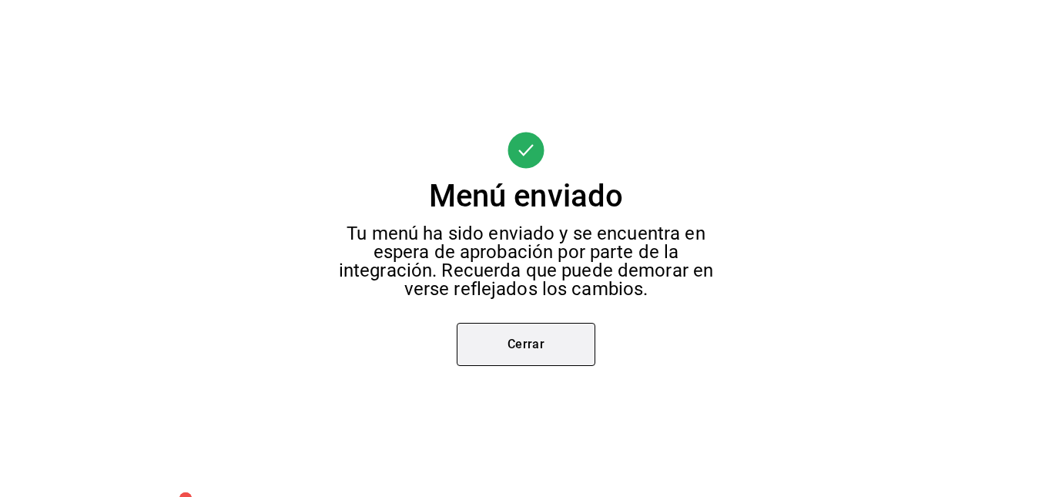
click at [581, 327] on button "Cerrar" at bounding box center [526, 344] width 139 height 43
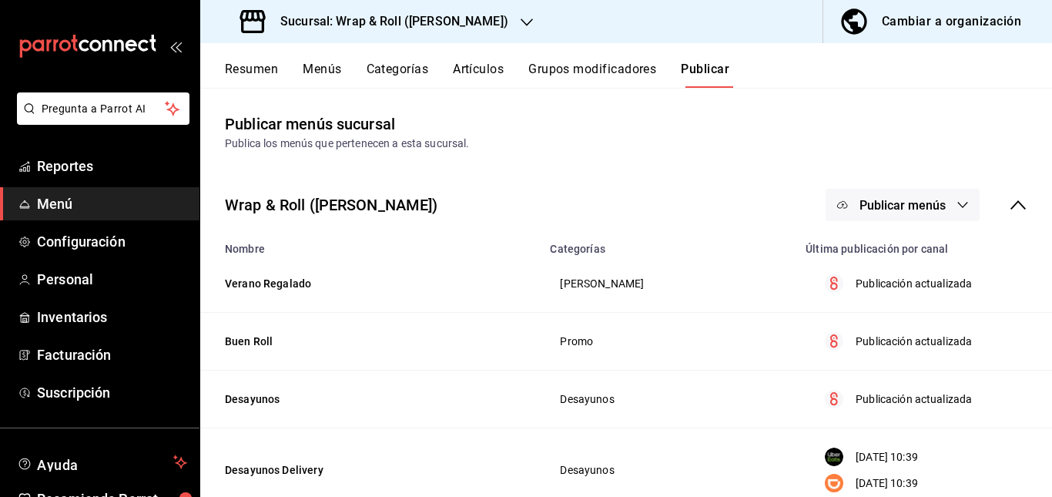
click at [917, 198] on span "Publicar menús" at bounding box center [902, 205] width 86 height 15
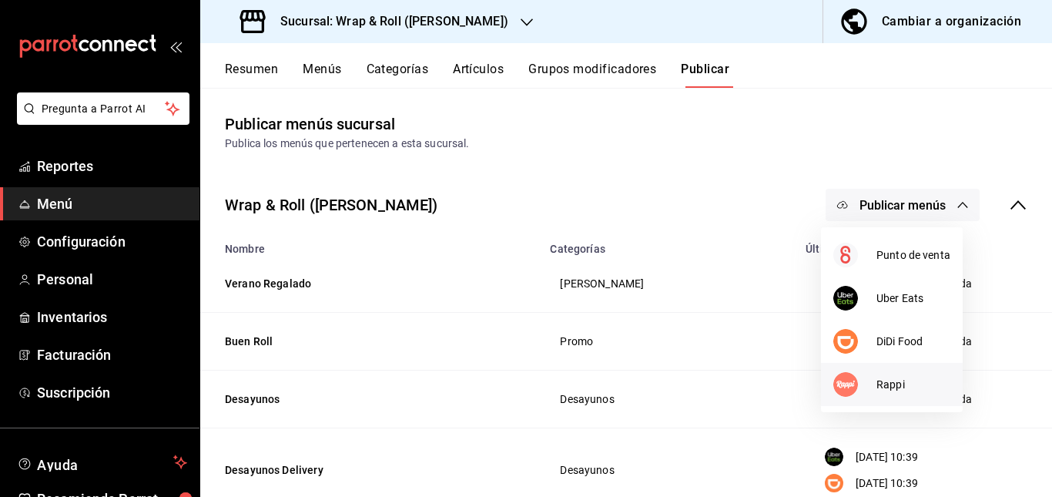
click at [904, 377] on span "Rappi" at bounding box center [913, 385] width 74 height 16
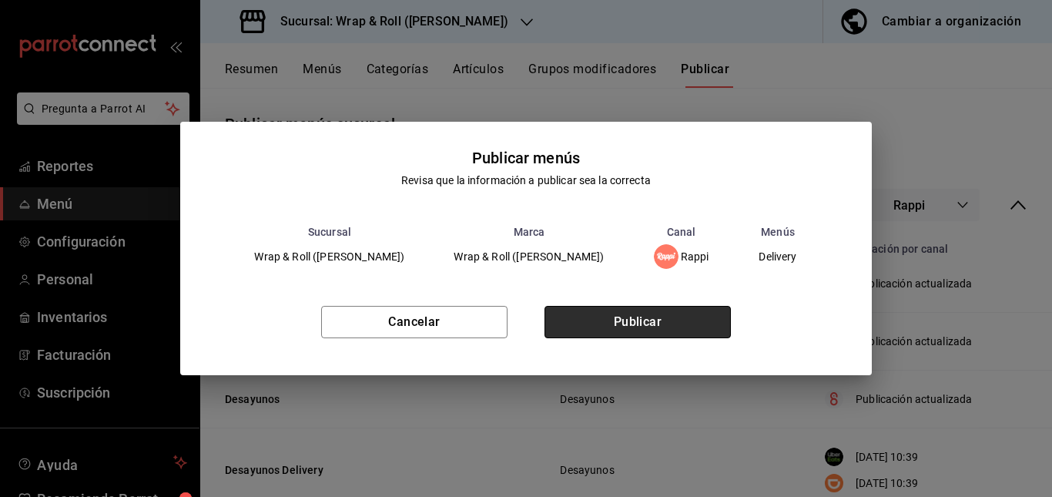
click at [687, 322] on button "Publicar" at bounding box center [637, 322] width 186 height 32
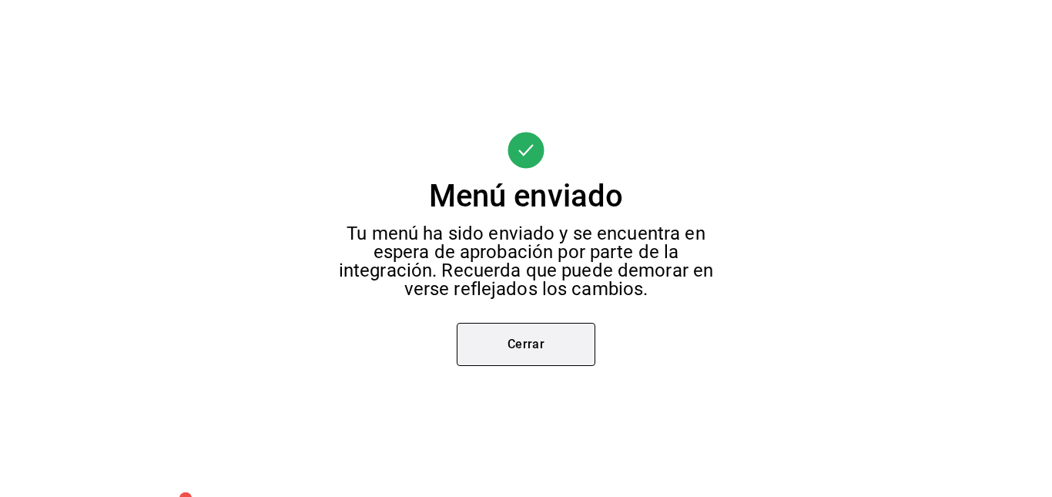
click at [528, 335] on button "Cerrar" at bounding box center [526, 344] width 139 height 43
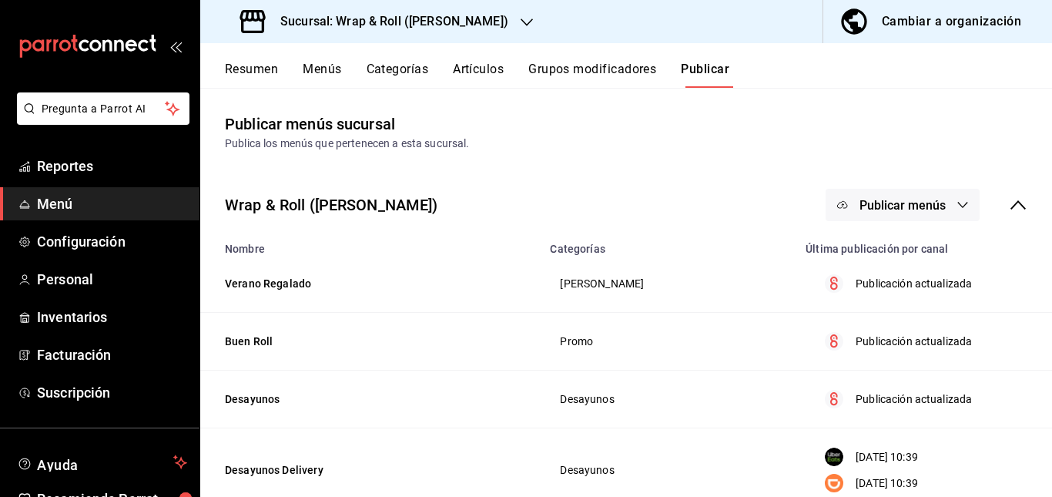
click at [481, 188] on div "Wrap & Roll ([PERSON_NAME]) Publicar menús" at bounding box center [626, 204] width 852 height 57
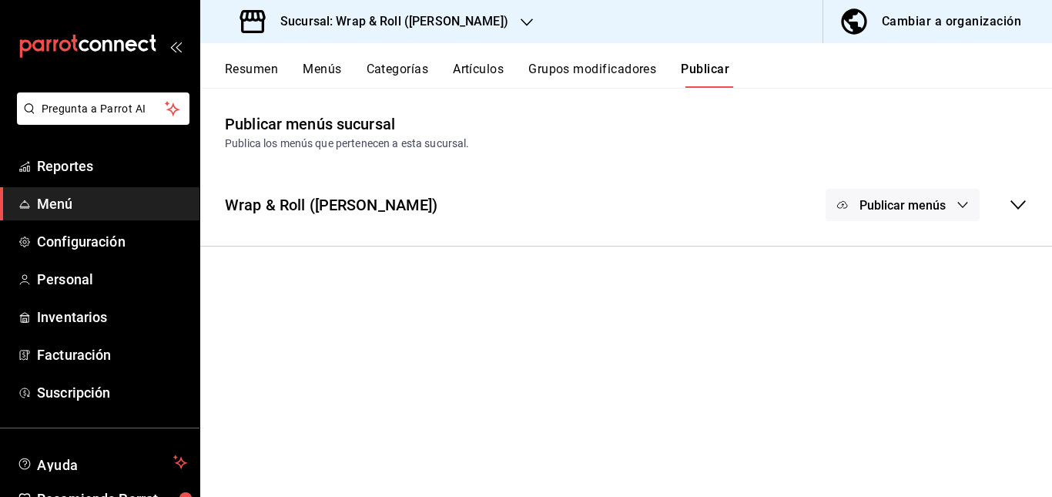
click at [570, 152] on main "Publicar menús sucursal Publica los menús que pertenecen a esta sucursal. Wrap …" at bounding box center [626, 292] width 852 height 409
